Goal: Check status: Check status

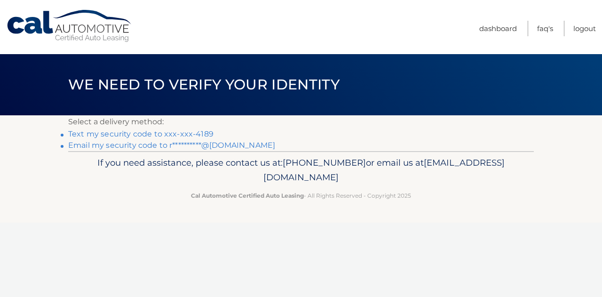
click at [193, 133] on link "Text my security code to xxx-xxx-4189" at bounding box center [140, 133] width 145 height 9
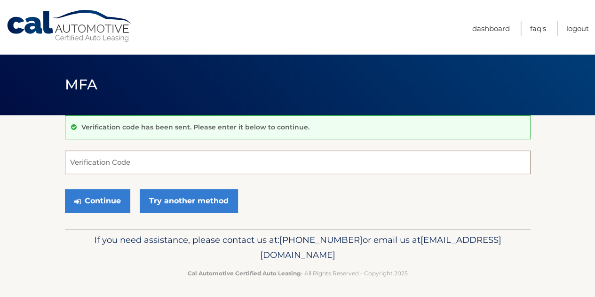
click at [184, 154] on input "Verification Code" at bounding box center [298, 163] width 466 height 24
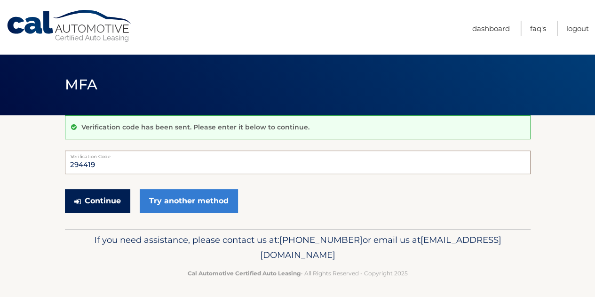
type input "294419"
click at [96, 200] on button "Continue" at bounding box center [97, 201] width 65 height 24
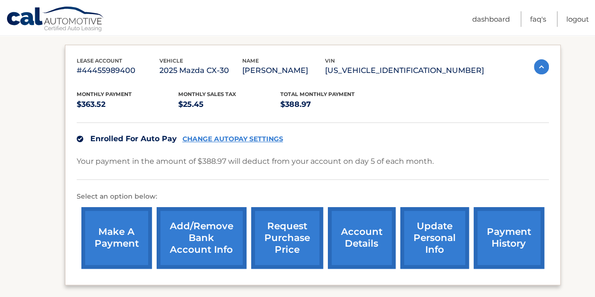
scroll to position [189, 0]
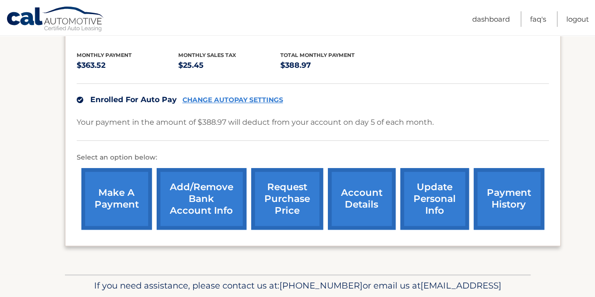
click at [471, 196] on div "make a payment Add/Remove bank account info request purchase price account deta…" at bounding box center [313, 198] width 472 height 71
click at [490, 196] on link "payment history" at bounding box center [509, 199] width 71 height 62
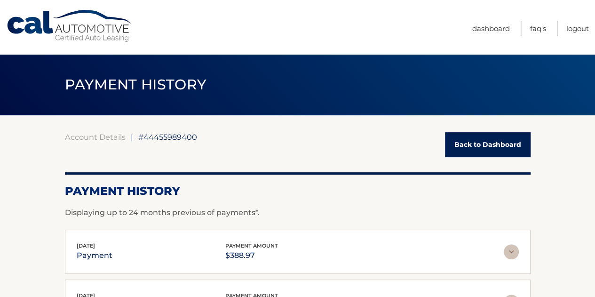
scroll to position [188, 0]
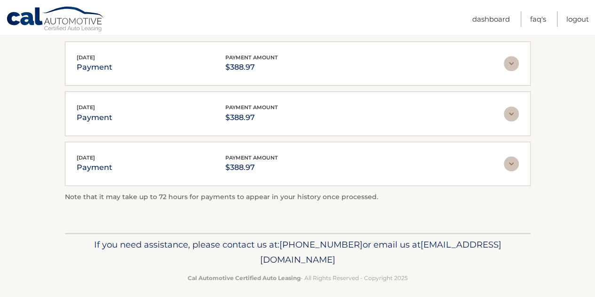
click at [510, 62] on img at bounding box center [511, 63] width 15 height 15
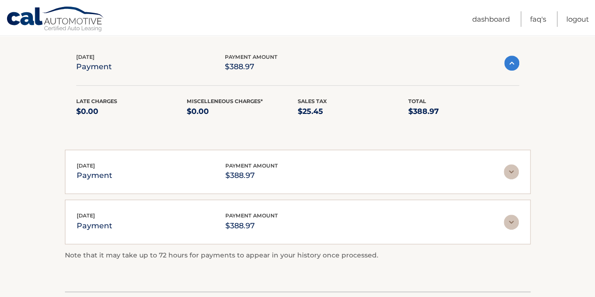
click at [512, 171] on img at bounding box center [511, 171] width 15 height 15
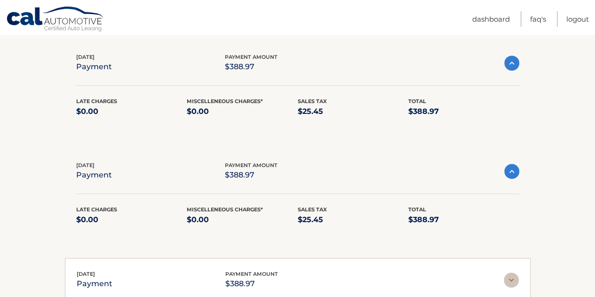
click at [509, 62] on img at bounding box center [511, 63] width 15 height 15
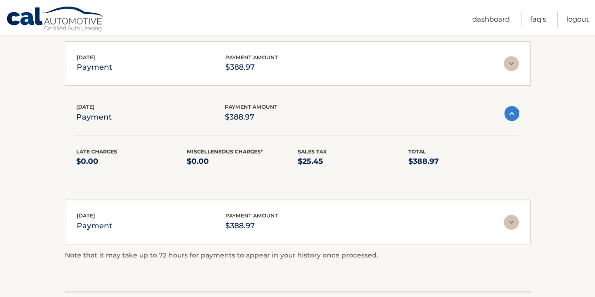
click at [510, 113] on img at bounding box center [511, 113] width 15 height 15
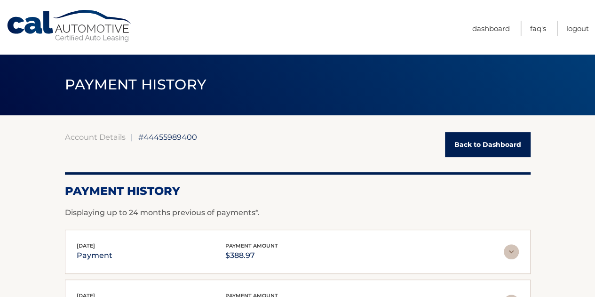
scroll to position [0, 0]
click at [503, 150] on link "Back to Dashboard" at bounding box center [488, 144] width 86 height 25
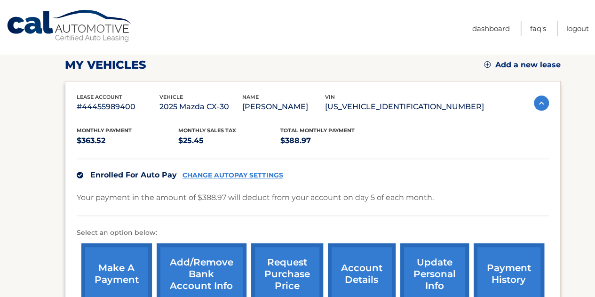
scroll to position [141, 0]
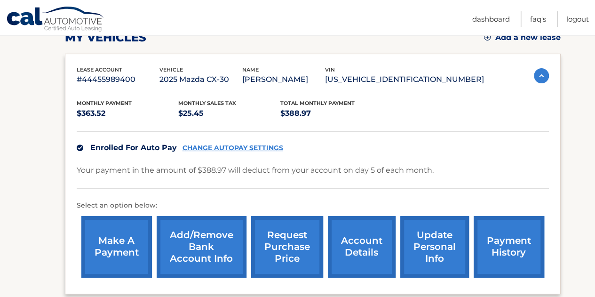
click at [539, 76] on img at bounding box center [541, 75] width 15 height 15
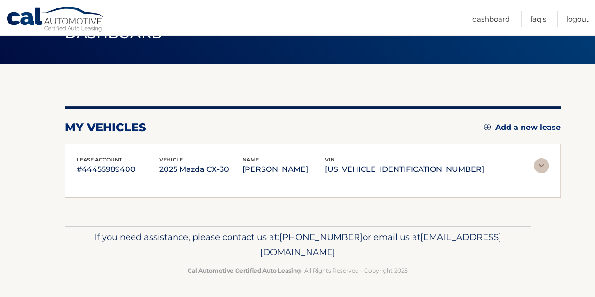
scroll to position [41, 0]
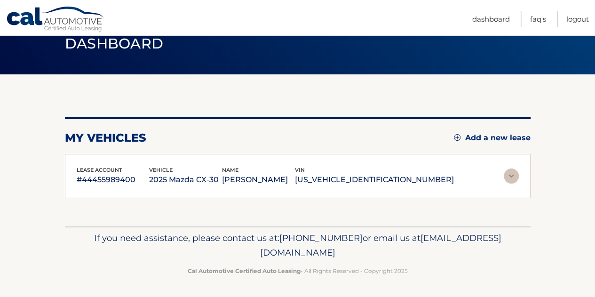
click at [514, 174] on img at bounding box center [511, 175] width 15 height 15
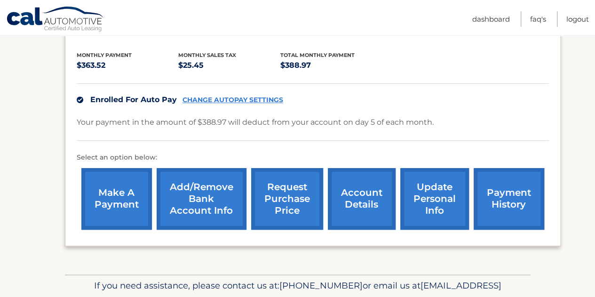
scroll to position [235, 0]
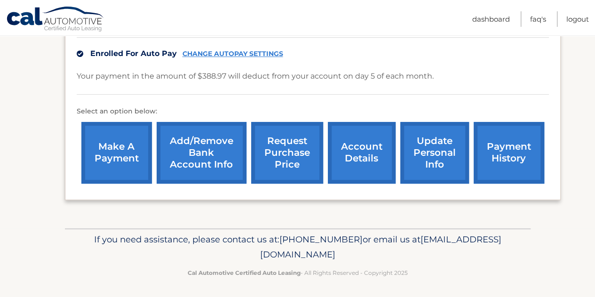
click at [371, 159] on link "account details" at bounding box center [362, 153] width 68 height 62
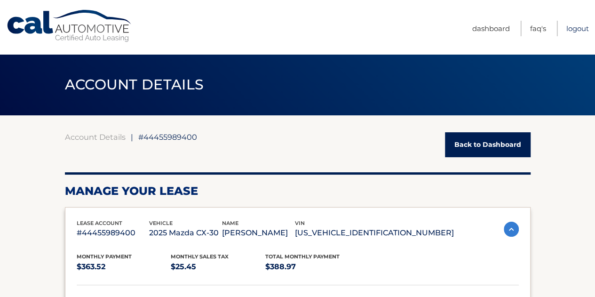
click at [586, 27] on link "Logout" at bounding box center [578, 29] width 23 height 16
